Goal: Task Accomplishment & Management: Use online tool/utility

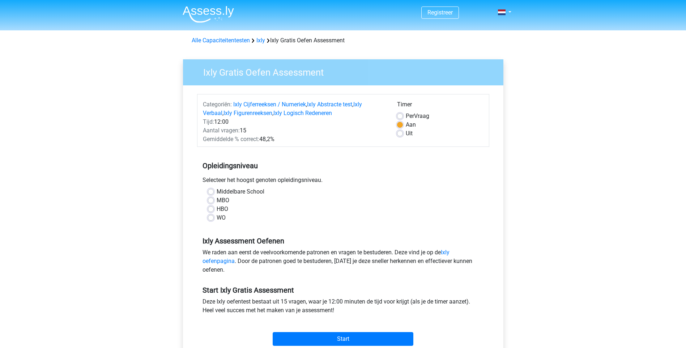
click at [403, 131] on div "Uit" at bounding box center [440, 133] width 86 height 9
click at [405, 135] on label "Uit" at bounding box center [408, 133] width 7 height 9
click at [398, 135] on input "Uit" at bounding box center [400, 132] width 6 height 7
radio input "true"
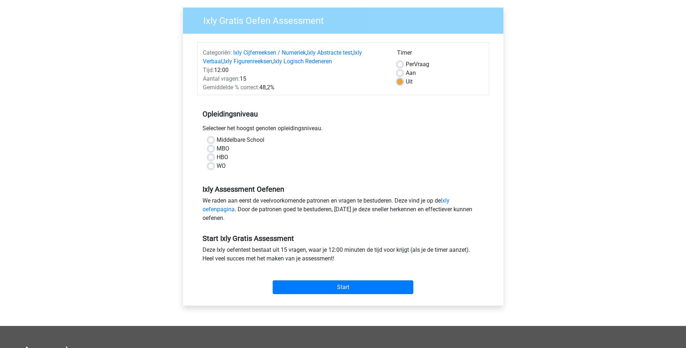
scroll to position [36, 0]
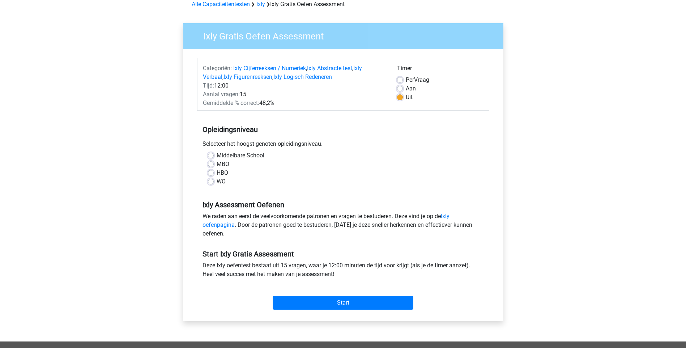
click at [216, 174] on label "HBO" at bounding box center [222, 172] width 12 height 9
click at [211, 174] on input "HBO" at bounding box center [211, 171] width 6 height 7
radio input "true"
click at [340, 300] on input "Start" at bounding box center [342, 303] width 141 height 14
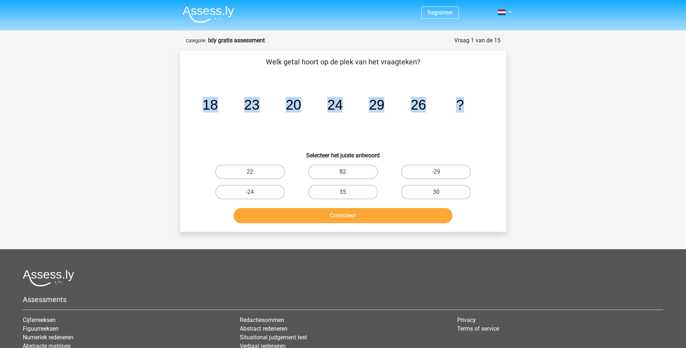
drag, startPoint x: 470, startPoint y: 103, endPoint x: 205, endPoint y: 104, distance: 265.3
click at [205, 104] on icon "image/svg+xml 18 23 20 24 29 26 ?" at bounding box center [342, 109] width 291 height 73
copy g "18 23 20 24 29 26 ?"
click at [429, 192] on label "30" at bounding box center [436, 192] width 70 height 14
click at [436, 192] on input "30" at bounding box center [438, 194] width 5 height 5
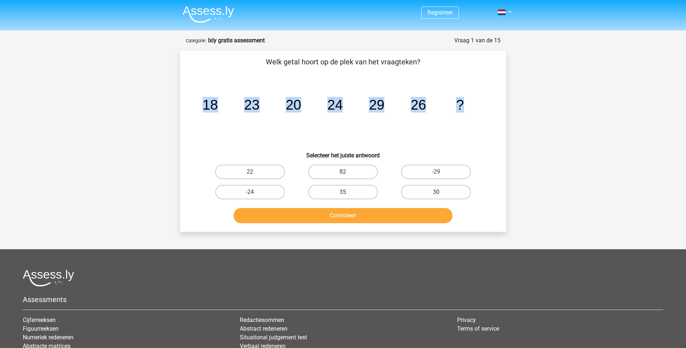
radio input "true"
click at [360, 212] on button "Controleer" at bounding box center [342, 215] width 219 height 15
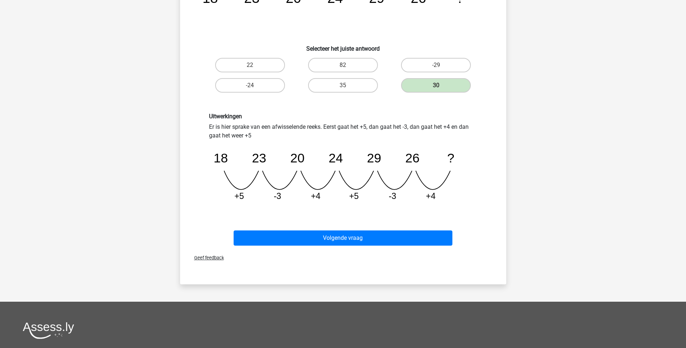
scroll to position [108, 0]
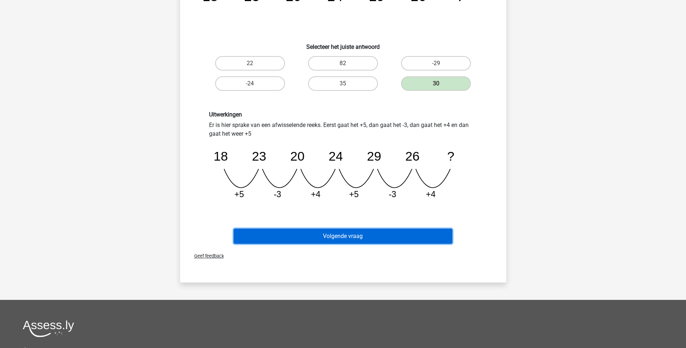
click at [335, 235] on button "Volgende vraag" at bounding box center [342, 235] width 219 height 15
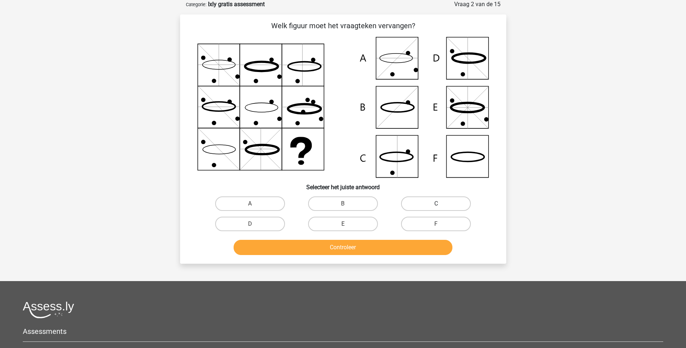
scroll to position [0, 0]
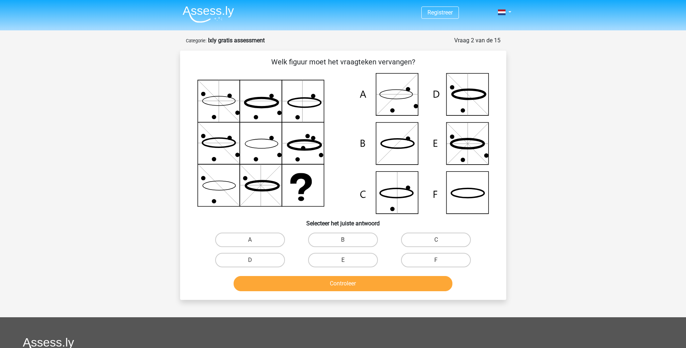
click at [460, 195] on icon at bounding box center [342, 143] width 291 height 141
click at [441, 257] on label "F" at bounding box center [436, 260] width 70 height 14
click at [441, 260] on input "F" at bounding box center [438, 262] width 5 height 5
radio input "true"
click at [407, 284] on button "Controleer" at bounding box center [342, 283] width 219 height 15
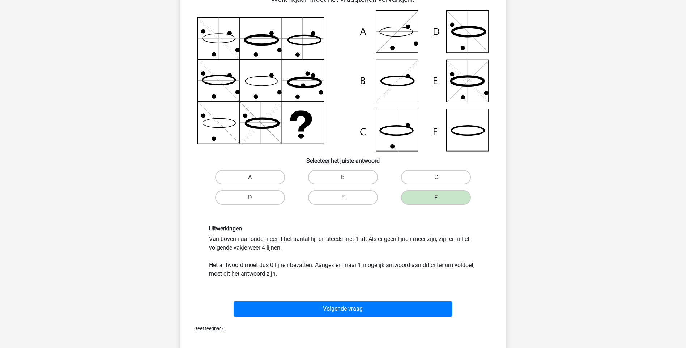
scroll to position [72, 0]
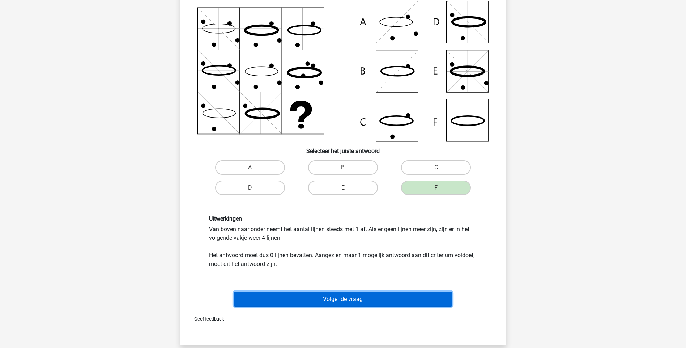
click at [365, 300] on button "Volgende vraag" at bounding box center [342, 298] width 219 height 15
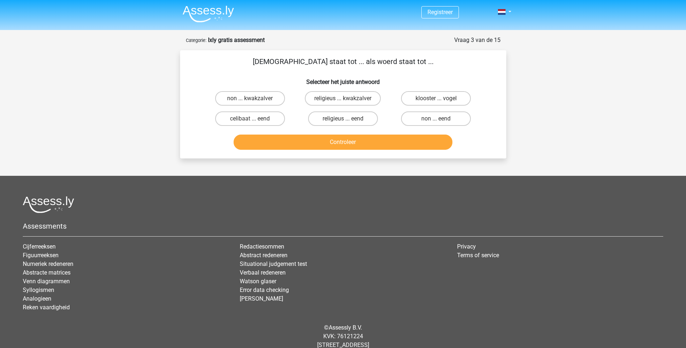
scroll to position [0, 0]
click at [419, 115] on label "non ... eend" at bounding box center [436, 119] width 70 height 14
click at [436, 119] on input "non ... eend" at bounding box center [438, 121] width 5 height 5
radio input "true"
click at [399, 146] on button "Controleer" at bounding box center [342, 142] width 219 height 15
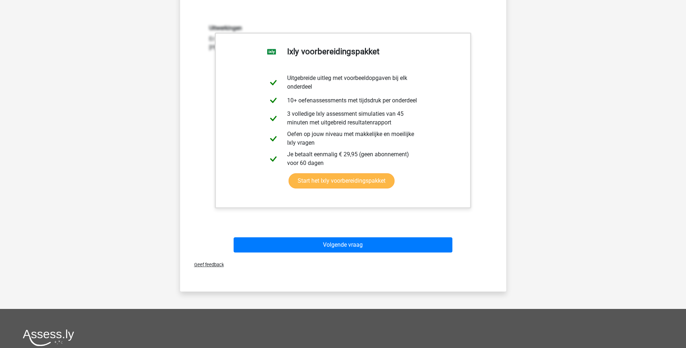
scroll to position [145, 0]
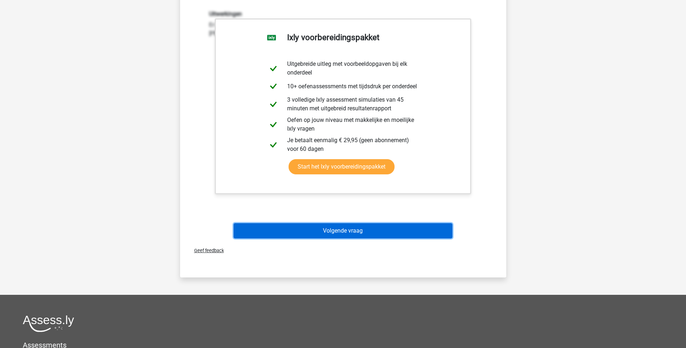
click at [383, 233] on button "Volgende vraag" at bounding box center [342, 230] width 219 height 15
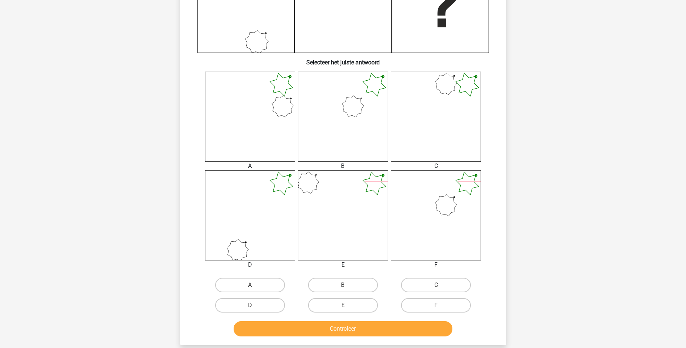
scroll to position [253, 0]
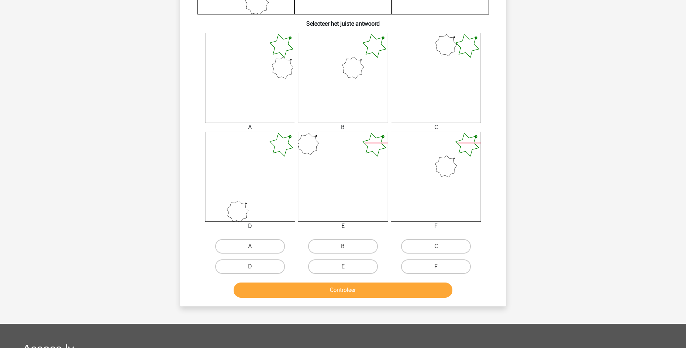
click at [343, 247] on input "B" at bounding box center [345, 248] width 5 height 5
radio input "true"
click at [347, 291] on button "Controleer" at bounding box center [342, 289] width 219 height 15
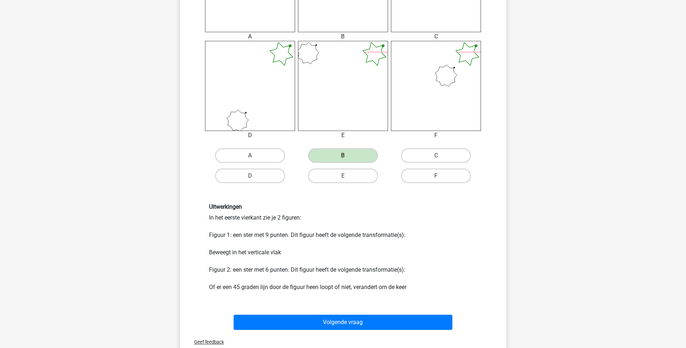
scroll to position [361, 0]
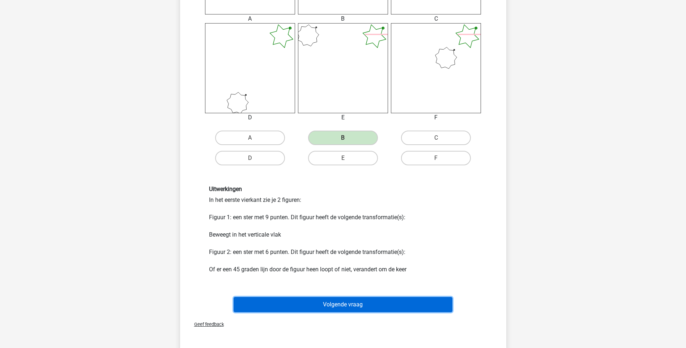
click at [351, 308] on button "Volgende vraag" at bounding box center [342, 304] width 219 height 15
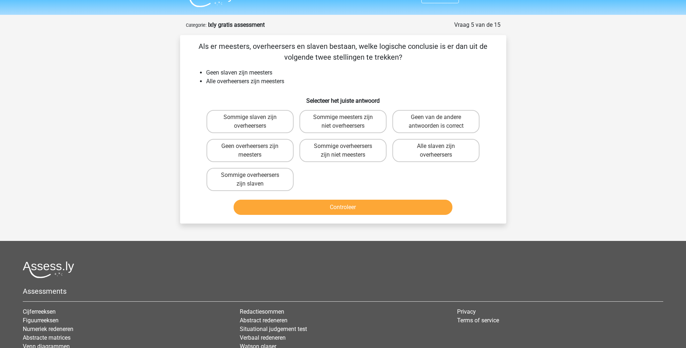
scroll to position [0, 0]
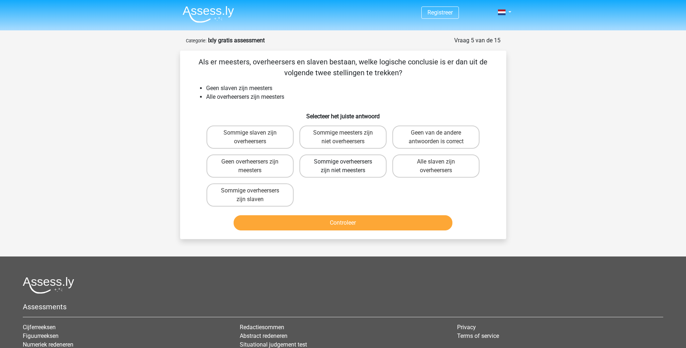
click at [321, 168] on label "Sommige overheersers zijn niet meesters" at bounding box center [342, 165] width 87 height 23
click at [343, 166] on input "Sommige overheersers zijn niet meesters" at bounding box center [345, 164] width 5 height 5
radio input "true"
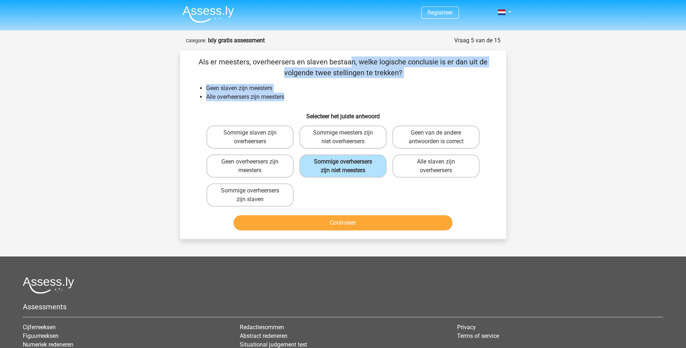
drag, startPoint x: 293, startPoint y: 95, endPoint x: 172, endPoint y: 61, distance: 126.2
click at [172, 61] on div "Vraag 5 van de 15 Categorie: Ixly gratis assessment Als er meesters, overheerse…" at bounding box center [342, 137] width 343 height 203
click at [450, 92] on li "Geen slaven zijn meesters" at bounding box center [350, 88] width 288 height 9
drag, startPoint x: 300, startPoint y: 98, endPoint x: 182, endPoint y: 61, distance: 123.8
click at [182, 61] on div "Als er meesters, overheersers en slaven bestaan, welke logische conclusie is er…" at bounding box center [343, 145] width 326 height 188
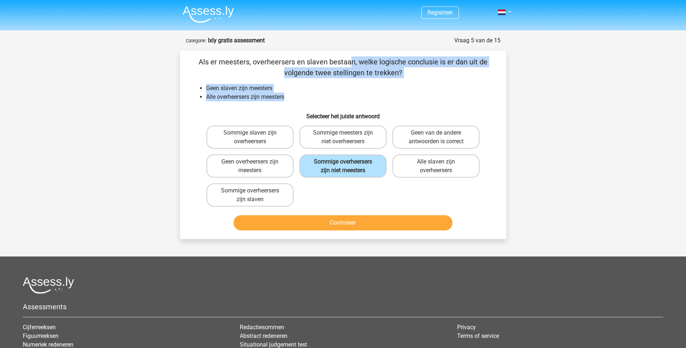
copy div "Als er meesters, overheersers en slaven bestaan, welke logische conclusie is er…"
click at [448, 142] on label "Geen van de andere antwoorden is correct" at bounding box center [435, 136] width 87 height 23
click at [441, 137] on input "Geen van de andere antwoorden is correct" at bounding box center [438, 135] width 5 height 5
radio input "true"
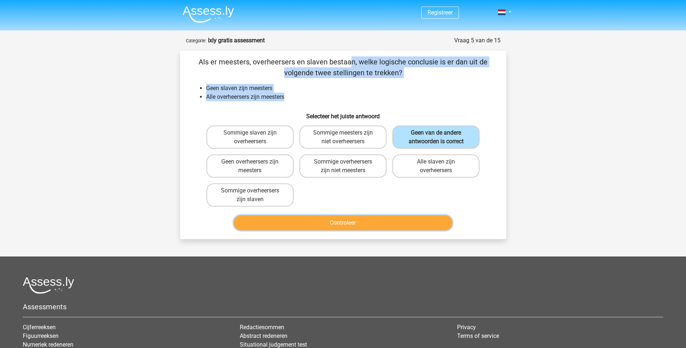
click at [375, 223] on button "Controleer" at bounding box center [342, 222] width 219 height 15
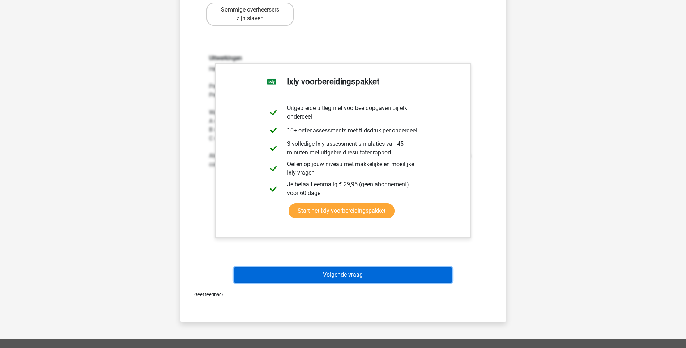
click at [353, 276] on button "Volgende vraag" at bounding box center [342, 274] width 219 height 15
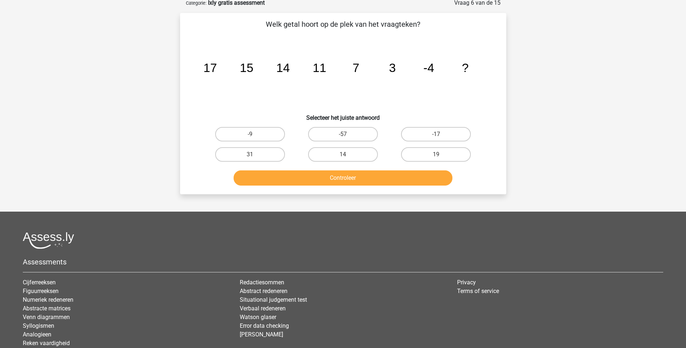
scroll to position [36, 0]
